Goal: Find specific page/section: Find specific page/section

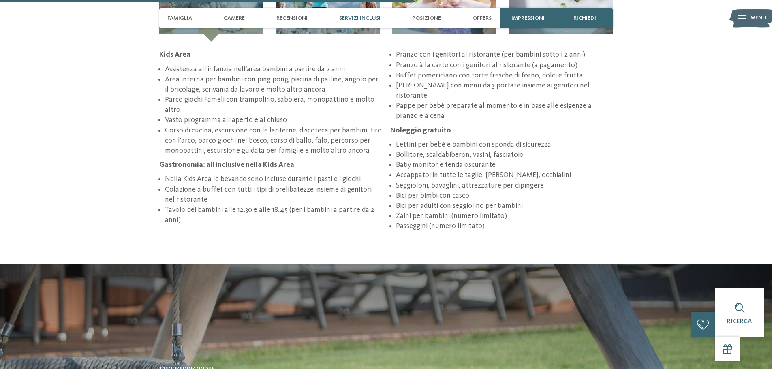
scroll to position [1273, 0]
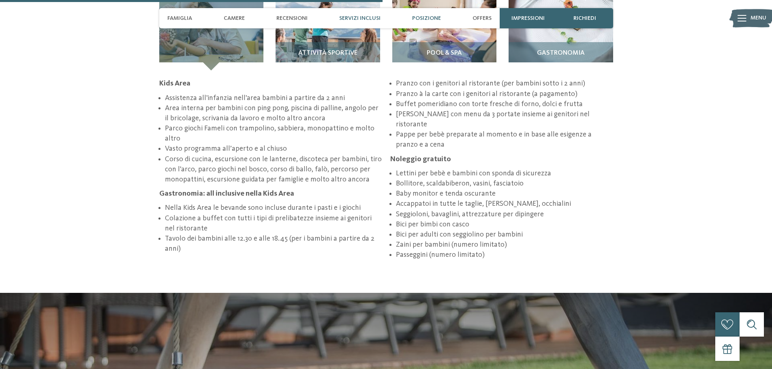
click at [435, 19] on span "Posizione" at bounding box center [426, 18] width 29 height 7
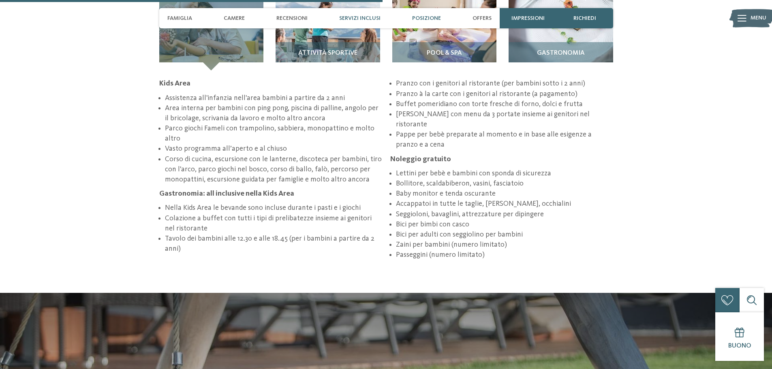
click at [428, 18] on span "Posizione" at bounding box center [426, 18] width 29 height 7
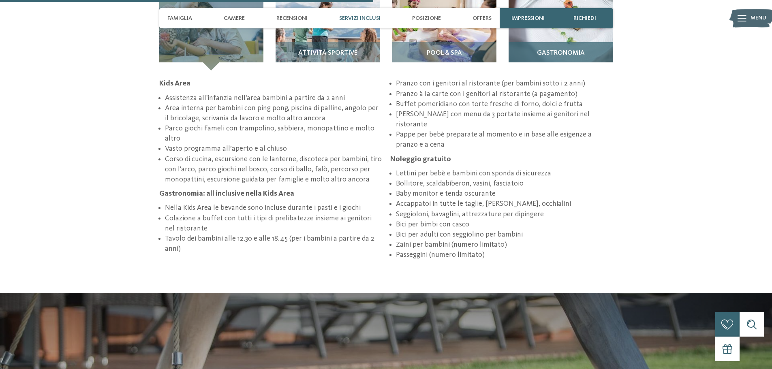
scroll to position [1192, 0]
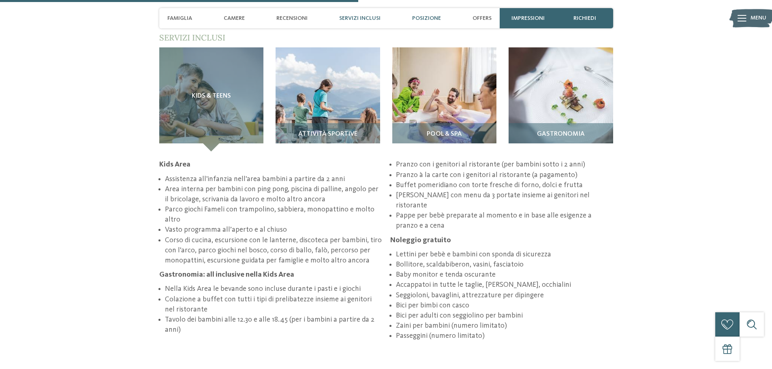
click at [422, 17] on span "Posizione" at bounding box center [426, 18] width 29 height 7
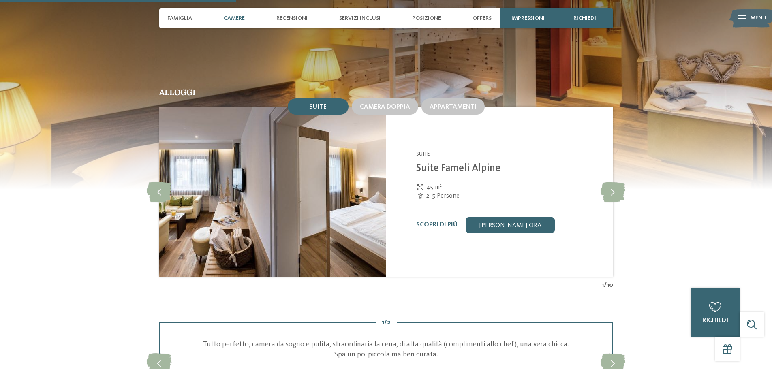
scroll to position [787, 0]
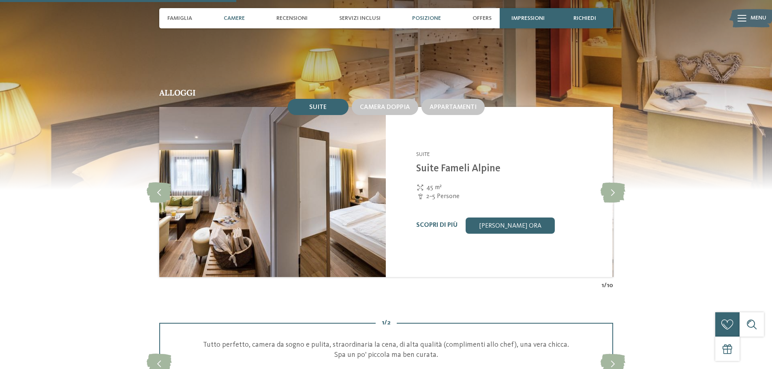
click at [427, 17] on span "Posizione" at bounding box center [426, 18] width 29 height 7
click at [541, 62] on img at bounding box center [386, 88] width 772 height 203
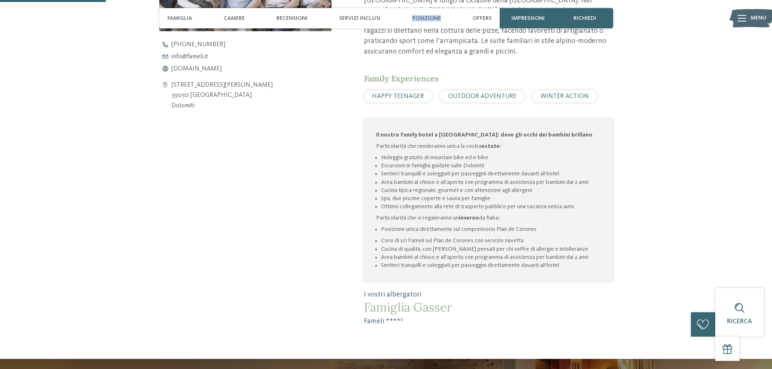
scroll to position [341, 0]
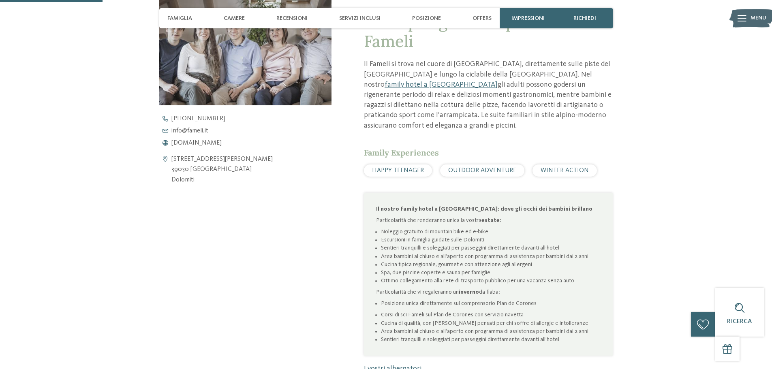
click at [633, 56] on div "Gioia per grandi e piccini al Fameli Il Fameli si trova nel cuore di [GEOGRAPHI…" at bounding box center [386, 196] width 551 height 409
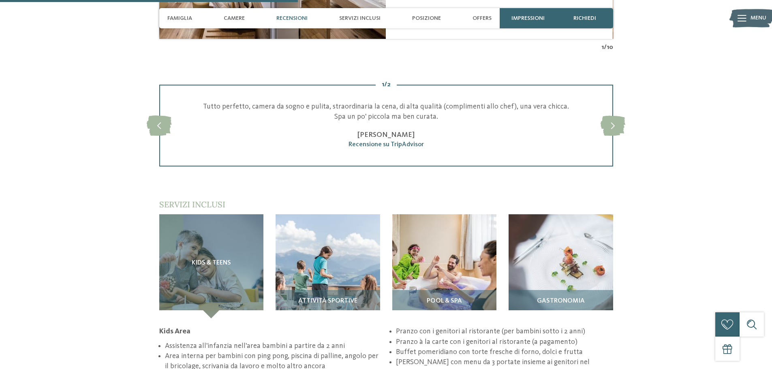
scroll to position [1192, 0]
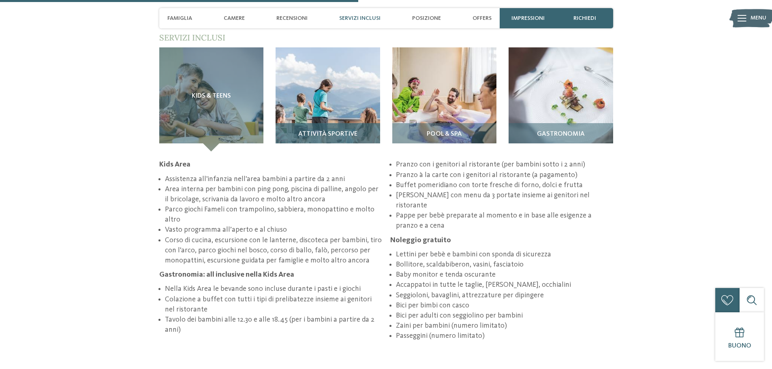
click at [325, 92] on img at bounding box center [328, 99] width 105 height 105
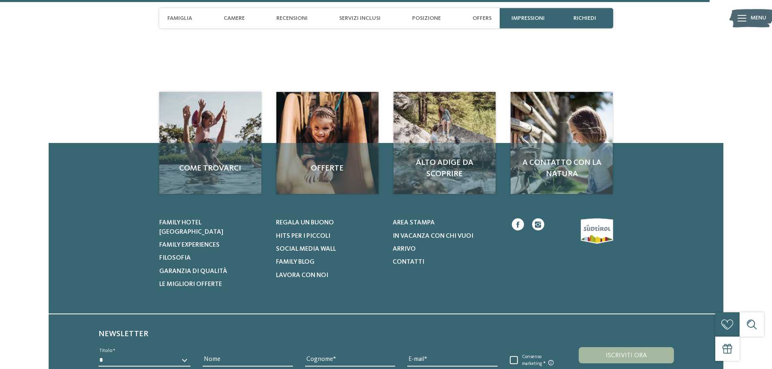
scroll to position [2292, 0]
